Goal: Go to known website: Access a specific website the user already knows

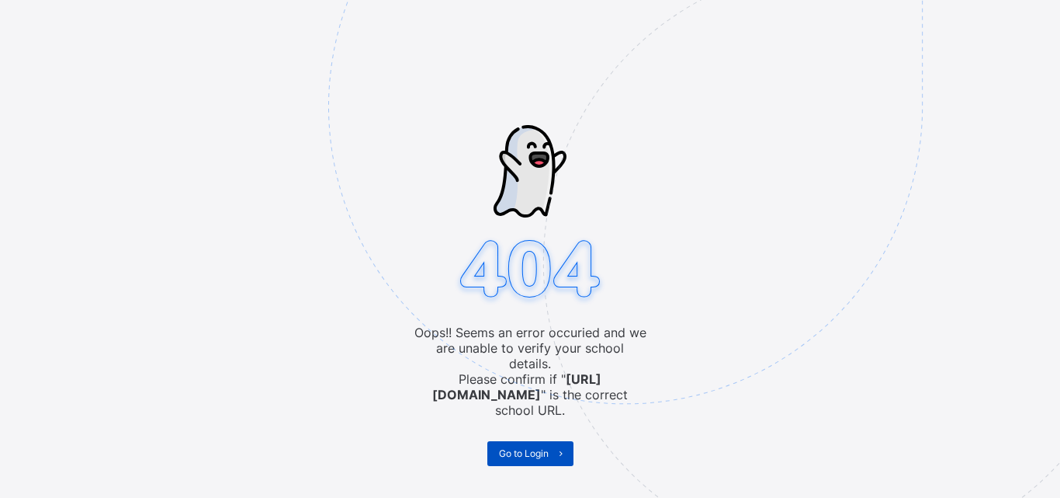
drag, startPoint x: 562, startPoint y: 431, endPoint x: 570, endPoint y: 429, distance: 8.1
click at [570, 441] on span at bounding box center [561, 453] width 25 height 25
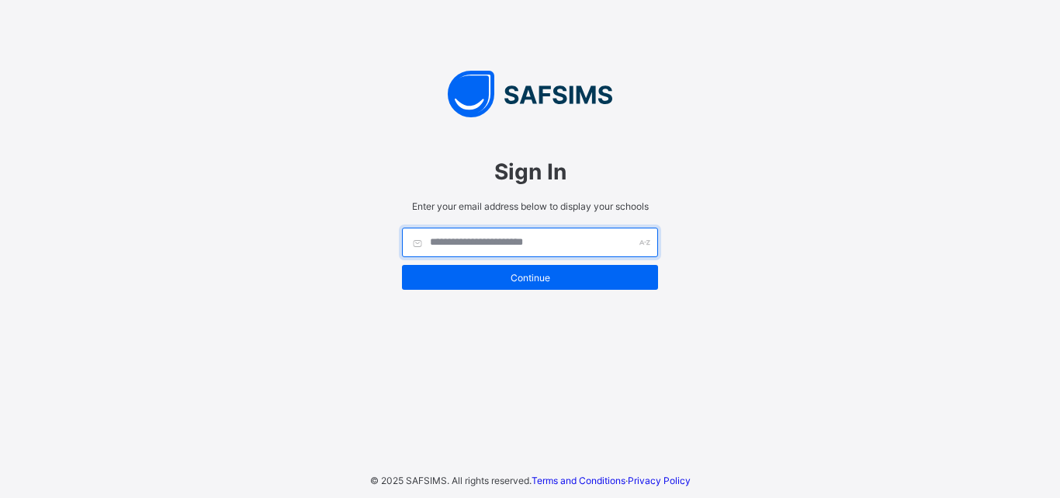
click at [547, 238] on input "text" at bounding box center [530, 242] width 256 height 30
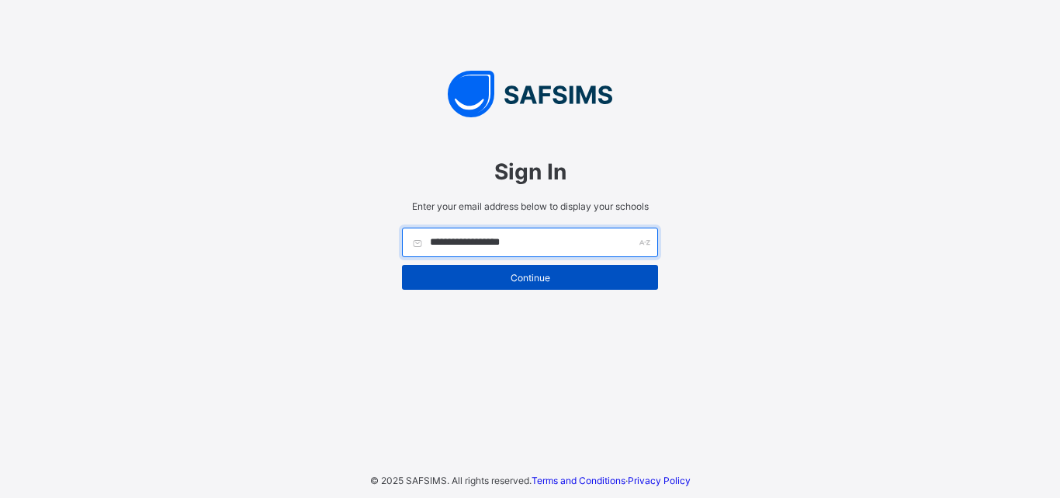
type input "**********"
click at [463, 279] on span "Continue" at bounding box center [530, 278] width 233 height 12
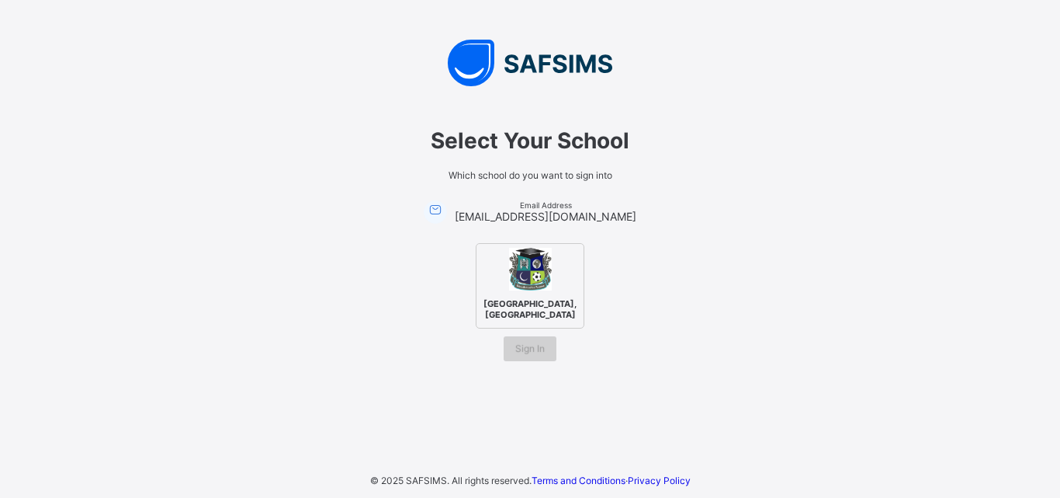
drag, startPoint x: 529, startPoint y: 358, endPoint x: 526, endPoint y: 349, distance: 10.1
click at [529, 354] on span "Sign In" at bounding box center [530, 348] width 30 height 12
click at [526, 354] on span "Sign In" at bounding box center [530, 348] width 30 height 12
click at [530, 314] on span "[GEOGRAPHIC_DATA], [GEOGRAPHIC_DATA]" at bounding box center [530, 309] width 101 height 30
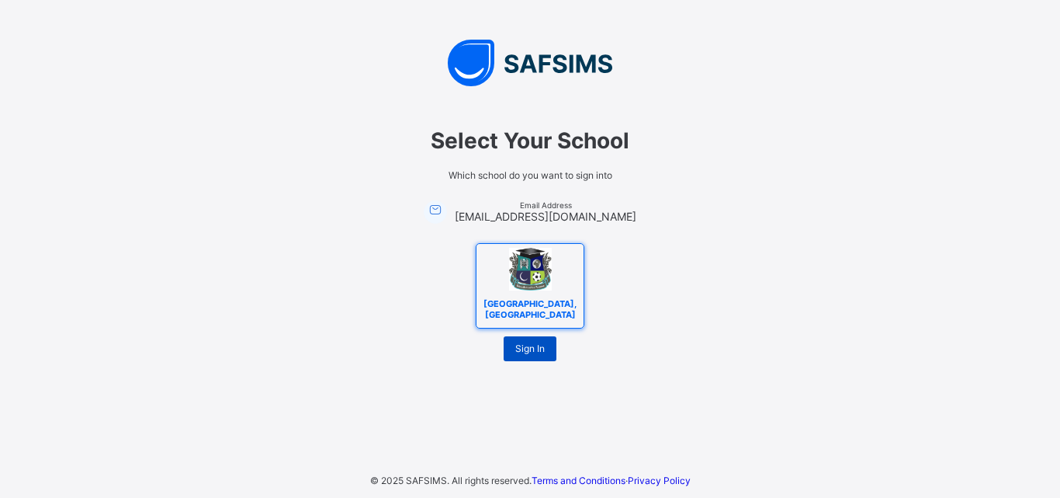
click at [530, 352] on span "Sign In" at bounding box center [530, 348] width 30 height 12
